Goal: Information Seeking & Learning: Learn about a topic

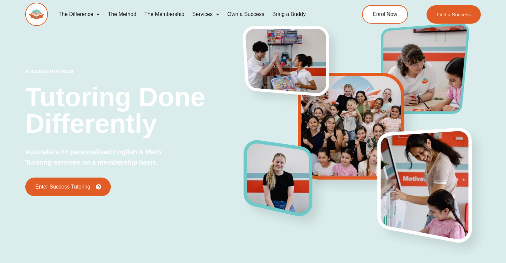
click at [242, 14] on link "Own a Success" at bounding box center [245, 14] width 45 height 15
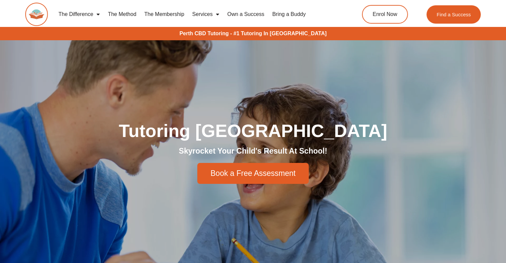
click at [239, 16] on link "Own a Success" at bounding box center [245, 14] width 45 height 15
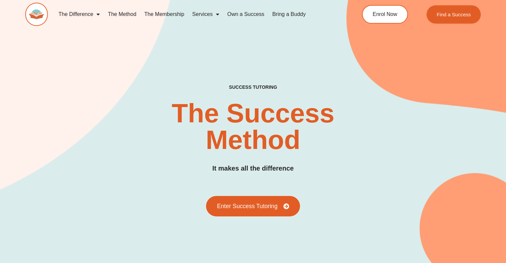
click at [254, 209] on span "Enter Success Tutoring" at bounding box center [247, 206] width 61 height 6
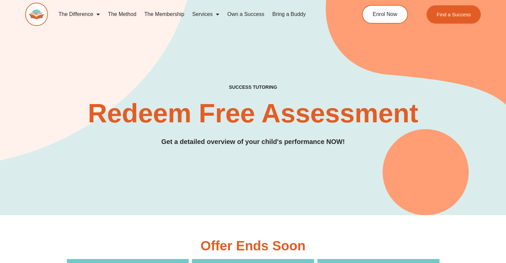
click at [129, 12] on link "The Method" at bounding box center [122, 14] width 36 height 15
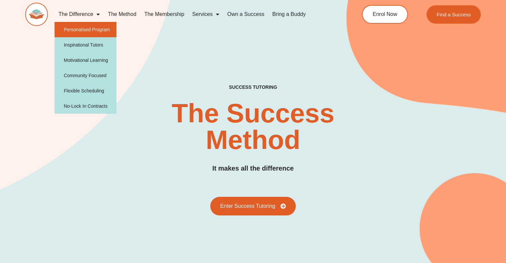
click at [92, 30] on link "Personalised Program" at bounding box center [86, 29] width 62 height 15
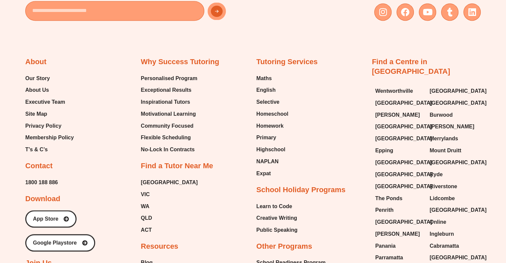
scroll to position [1095, 0]
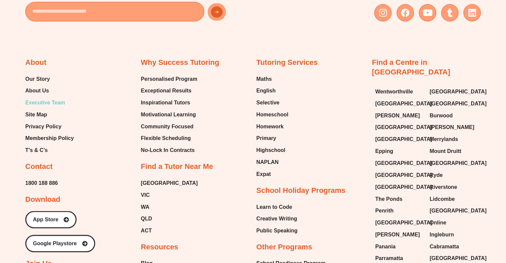
click at [47, 102] on span "Executive Team" at bounding box center [45, 103] width 40 height 10
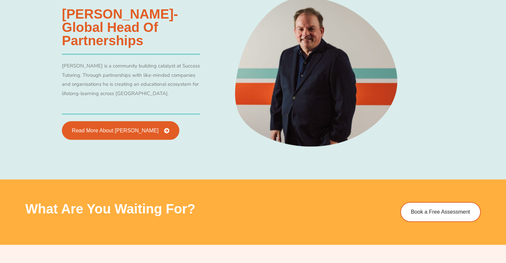
scroll to position [1299, 0]
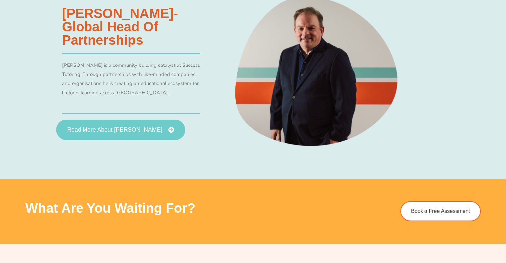
click at [136, 128] on span "Read More About [PERSON_NAME]" at bounding box center [115, 131] width 96 height 6
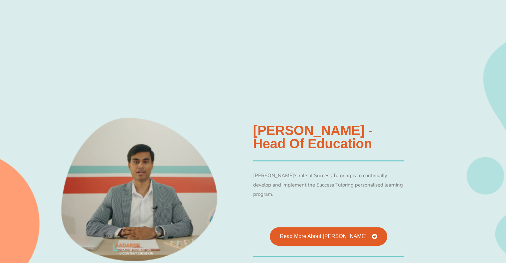
scroll to position [535, 0]
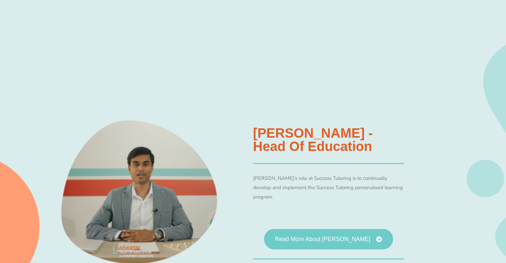
click at [302, 230] on link "Read More About [PERSON_NAME]" at bounding box center [328, 239] width 129 height 21
click at [303, 236] on span "Read More About [PERSON_NAME]" at bounding box center [323, 239] width 96 height 6
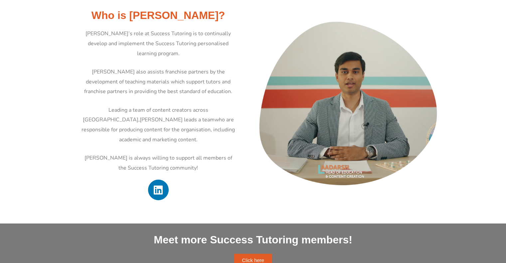
scroll to position [271, 0]
